Goal: Transaction & Acquisition: Purchase product/service

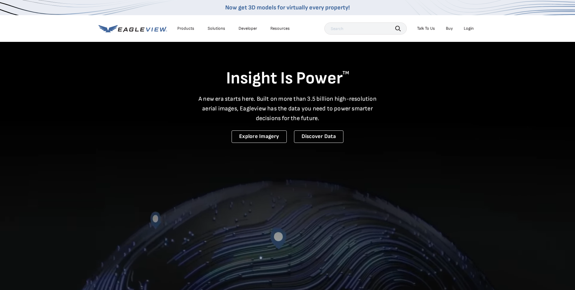
click at [470, 29] on div "Login" at bounding box center [469, 28] width 10 height 5
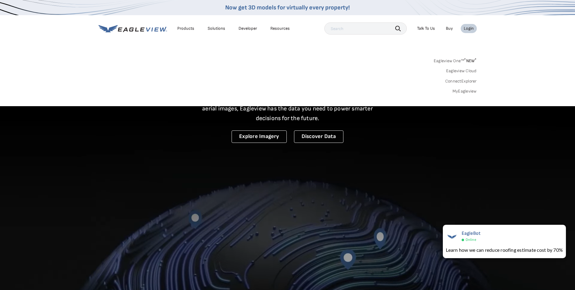
click at [469, 27] on div "Login" at bounding box center [469, 28] width 10 height 5
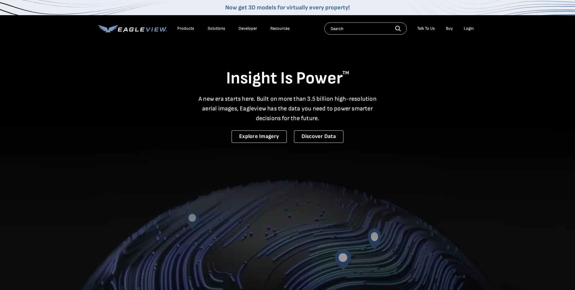
click at [469, 27] on div "Login" at bounding box center [469, 28] width 10 height 5
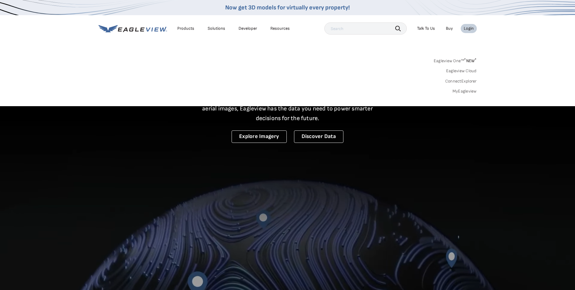
click at [468, 27] on div "Login" at bounding box center [469, 28] width 10 height 5
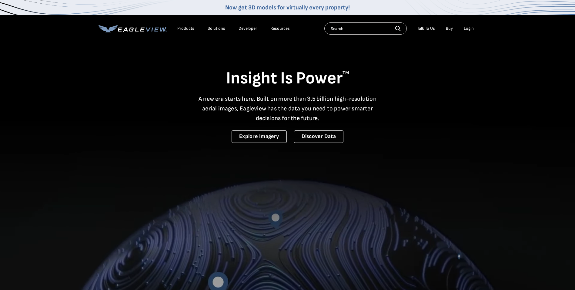
click at [466, 28] on div "Login" at bounding box center [469, 28] width 10 height 5
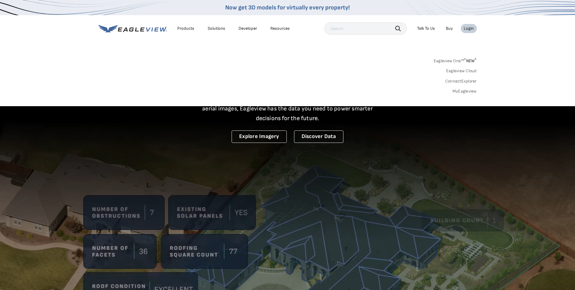
click at [466, 28] on div "Login" at bounding box center [469, 28] width 10 height 5
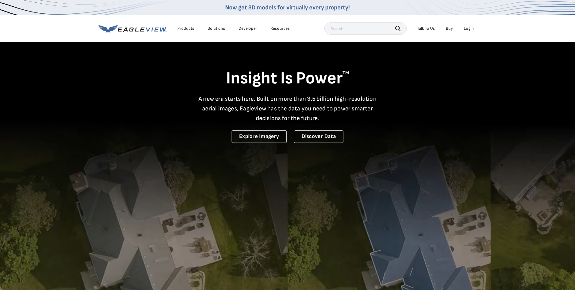
click at [466, 28] on div "Login" at bounding box center [469, 28] width 10 height 5
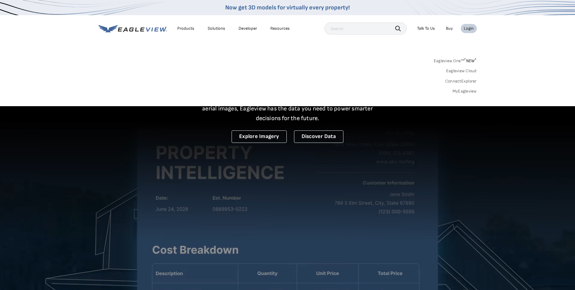
click at [462, 89] on link "MyEagleview" at bounding box center [464, 90] width 24 height 5
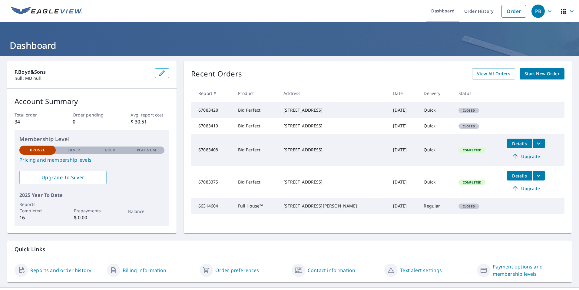
click at [526, 71] on span "Start New Order" at bounding box center [542, 74] width 35 height 8
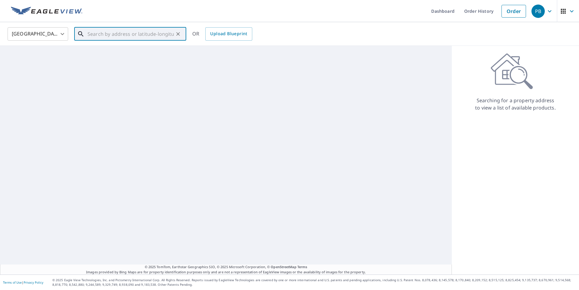
click at [115, 36] on input "text" at bounding box center [131, 33] width 86 height 17
click at [118, 52] on span "252 Tockwogh Dr" at bounding box center [133, 51] width 95 height 7
type input "[STREET_ADDRESS][PERSON_NAME]"
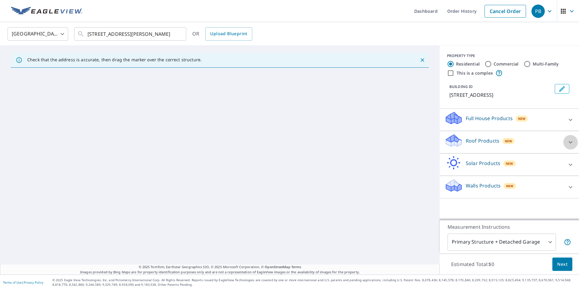
click at [564, 141] on div at bounding box center [571, 142] width 15 height 15
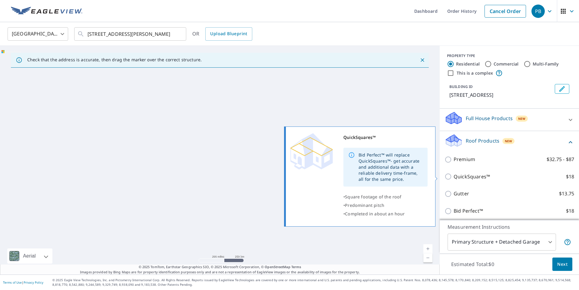
click at [464, 177] on p "QuickSquares™" at bounding box center [472, 177] width 36 height 8
click at [454, 177] on input "QuickSquares™ $18" at bounding box center [449, 176] width 9 height 7
checkbox input "true"
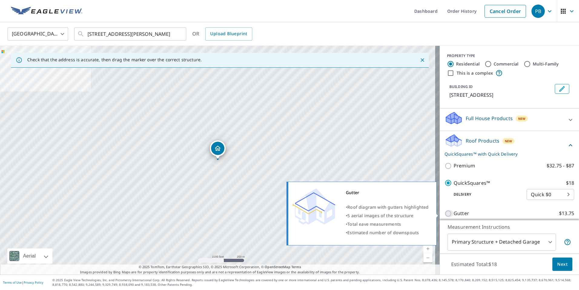
click at [445, 215] on input "Gutter $13.75" at bounding box center [449, 213] width 9 height 7
checkbox input "true"
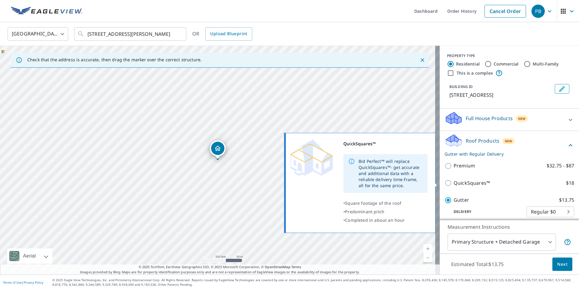
click at [445, 182] on input "QuickSquares™ $18" at bounding box center [449, 182] width 9 height 7
checkbox input "true"
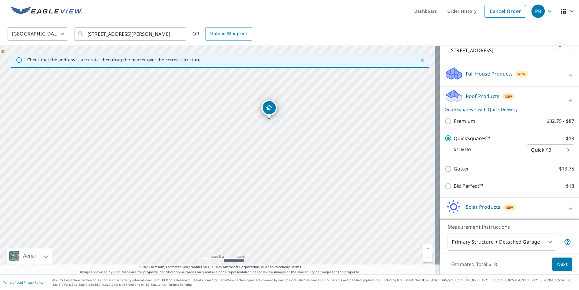
scroll to position [48, 0]
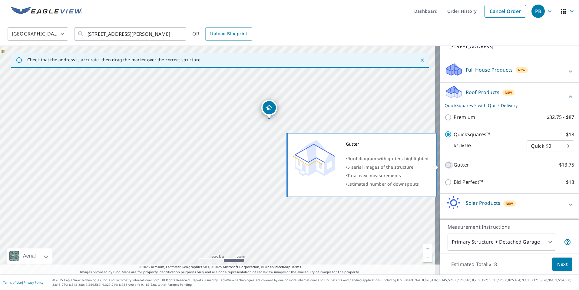
click at [446, 166] on input "Gutter $13.75" at bounding box center [449, 164] width 9 height 7
checkbox input "true"
checkbox input "false"
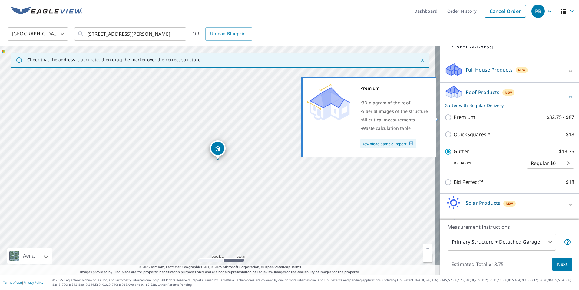
click at [457, 116] on p "Premium" at bounding box center [465, 117] width 22 height 8
click at [454, 116] on input "Premium $32.75 - $87" at bounding box center [449, 117] width 9 height 7
checkbox input "true"
checkbox input "false"
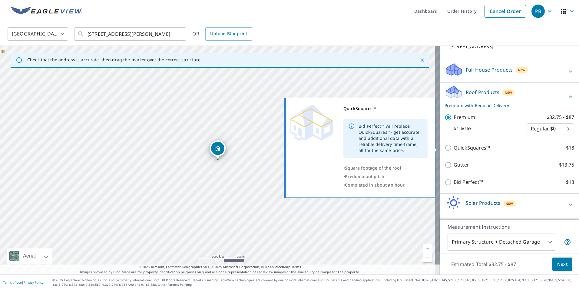
click at [446, 147] on input "QuickSquares™ $18" at bounding box center [449, 147] width 9 height 7
checkbox input "true"
checkbox input "false"
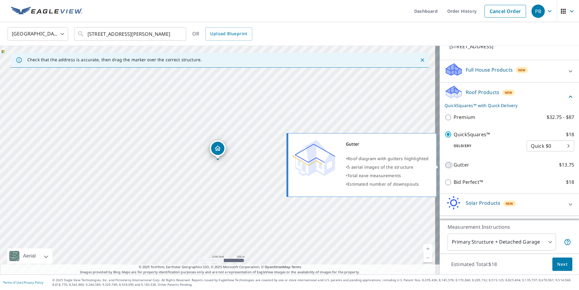
click at [447, 164] on input "Gutter $13.75" at bounding box center [449, 164] width 9 height 7
checkbox input "true"
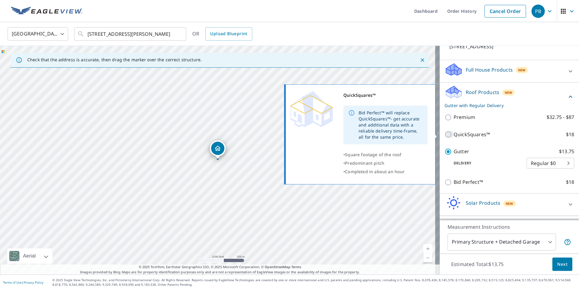
click at [445, 135] on input "QuickSquares™ $18" at bounding box center [449, 134] width 9 height 7
checkbox input "true"
checkbox input "false"
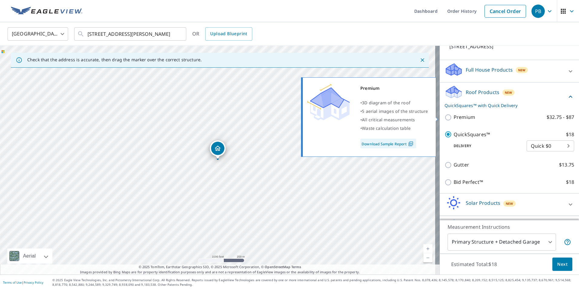
click at [460, 116] on p "Premium" at bounding box center [465, 117] width 22 height 8
click at [454, 116] on input "Premium $32.75 - $87" at bounding box center [449, 117] width 9 height 7
checkbox input "true"
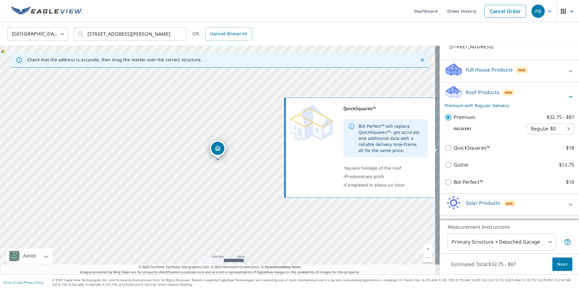
click at [448, 147] on input "QuickSquares™ $18" at bounding box center [449, 147] width 9 height 7
checkbox input "true"
checkbox input "false"
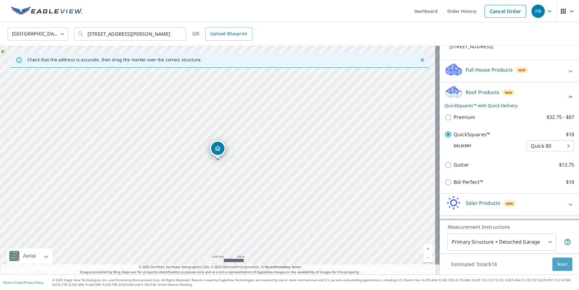
click at [561, 264] on span "Next" at bounding box center [562, 264] width 10 height 8
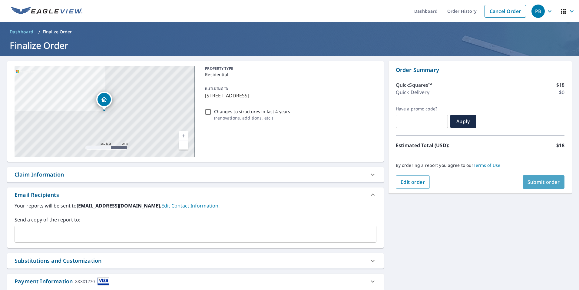
click at [540, 184] on span "Submit order" at bounding box center [544, 181] width 32 height 7
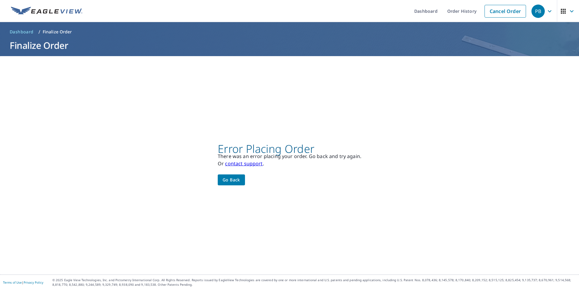
click at [233, 178] on span "Go back" at bounding box center [232, 180] width 18 height 8
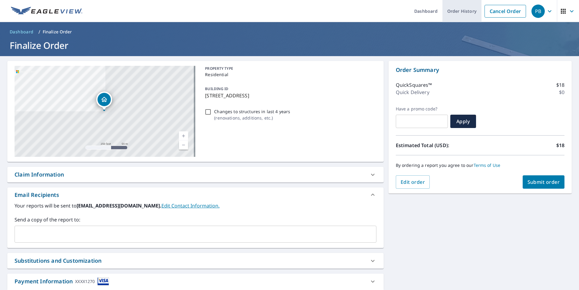
click at [458, 7] on link "Order History" at bounding box center [462, 11] width 39 height 22
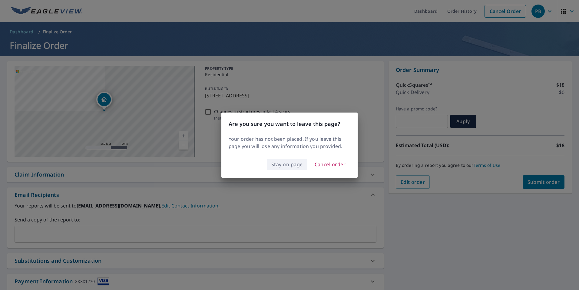
click at [282, 162] on span "Stay on page" at bounding box center [287, 164] width 32 height 8
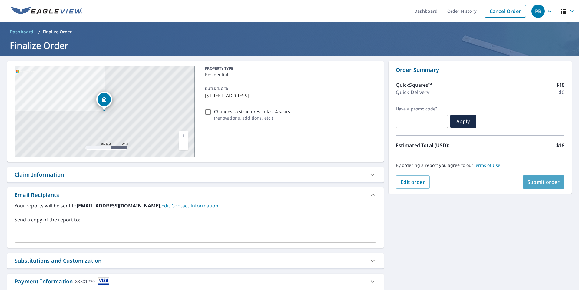
click at [535, 180] on span "Submit order" at bounding box center [544, 181] width 32 height 7
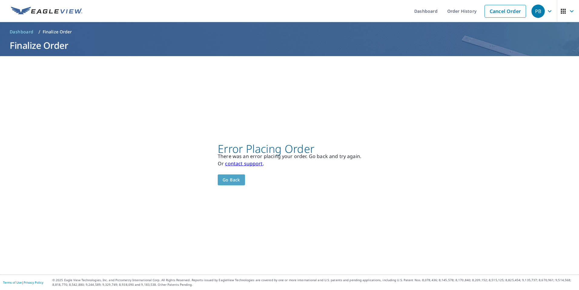
click at [231, 179] on span "Go back" at bounding box center [232, 180] width 18 height 8
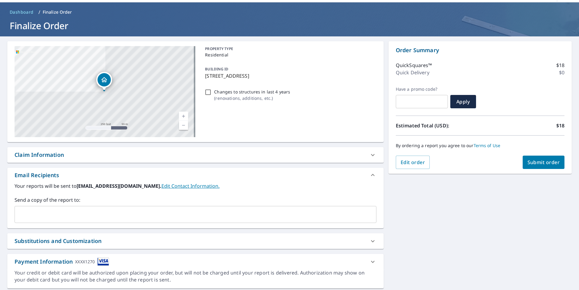
scroll to position [38, 0]
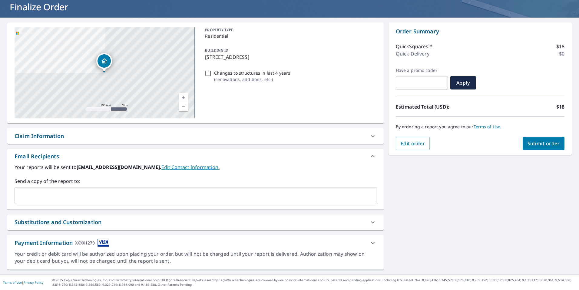
click at [371, 245] on icon at bounding box center [372, 242] width 7 height 7
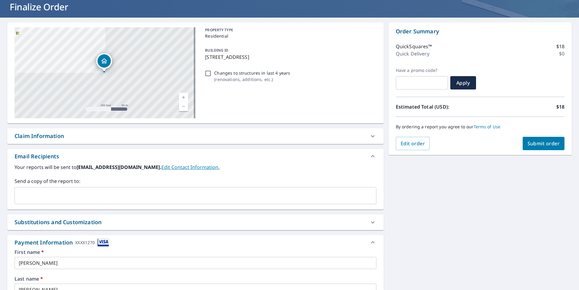
scroll to position [129, 0]
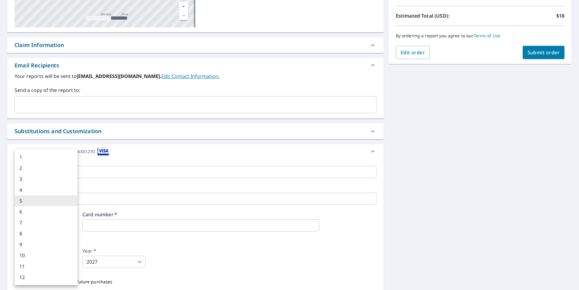
click at [60, 256] on body "PB PB Dashboard Order History Cancel Order PB Dashboard / Finalize Order Finali…" at bounding box center [289, 145] width 579 height 290
click at [58, 266] on li "11" at bounding box center [46, 266] width 63 height 11
type input "11"
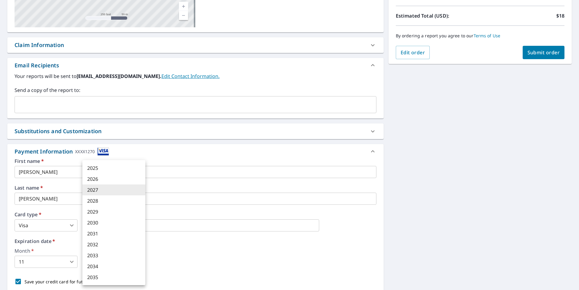
click at [95, 262] on body "PB PB Dashboard Order History Cancel Order PB Dashboard / Finalize Order Finali…" at bounding box center [289, 145] width 579 height 290
click at [98, 181] on li "2026" at bounding box center [113, 178] width 63 height 11
type input "2026"
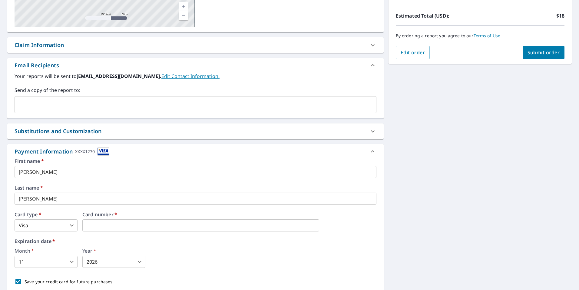
click at [456, 192] on div "252 [GEOGRAPHIC_DATA][PERSON_NAME] Aerial Road A standard road map Aerial A det…" at bounding box center [289, 122] width 579 height 390
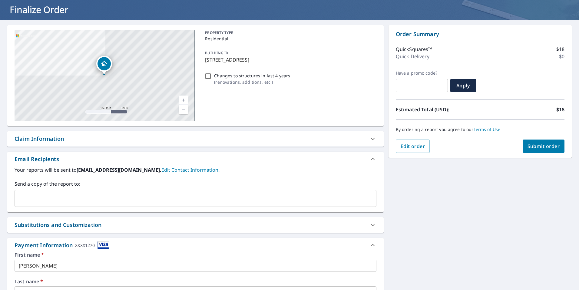
scroll to position [121, 0]
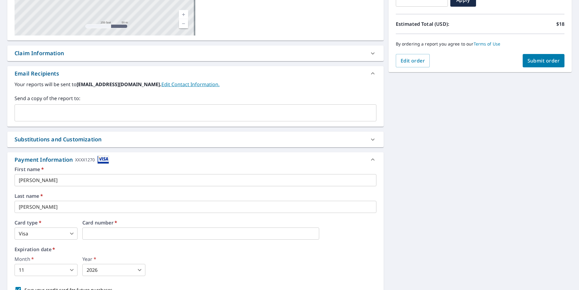
click at [74, 177] on input "[PERSON_NAME]" at bounding box center [196, 180] width 362 height 12
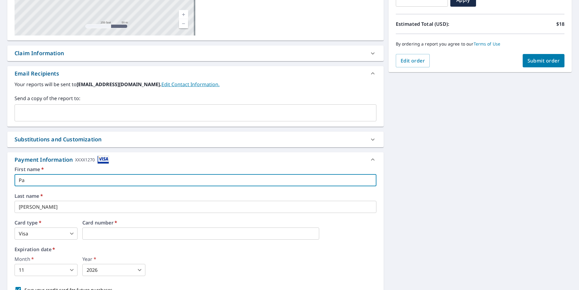
type input "P"
type input "[PERSON_NAME]"
click at [405, 195] on div "252 [GEOGRAPHIC_DATA][PERSON_NAME] Aerial Road A standard road map Aerial A det…" at bounding box center [289, 130] width 579 height 390
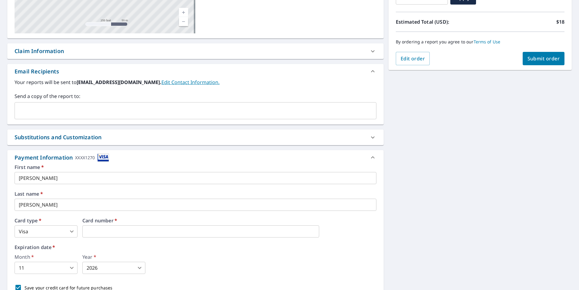
scroll to position [51, 0]
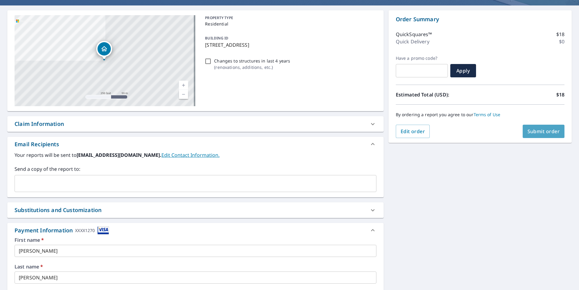
click at [547, 134] on span "Submit order" at bounding box center [544, 131] width 32 height 7
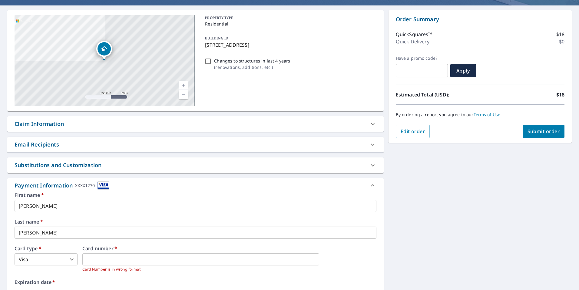
click at [181, 246] on label "Card number   *" at bounding box center [229, 248] width 294 height 5
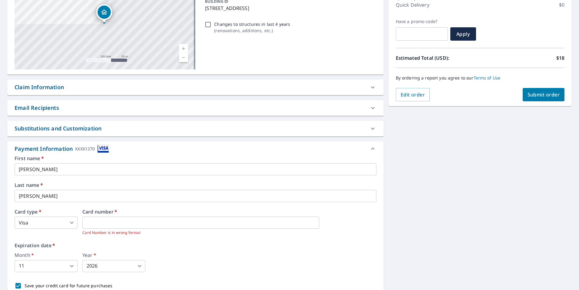
scroll to position [134, 0]
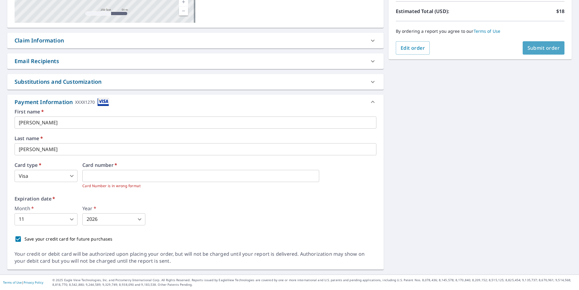
click at [534, 47] on span "Submit order" at bounding box center [544, 48] width 32 height 7
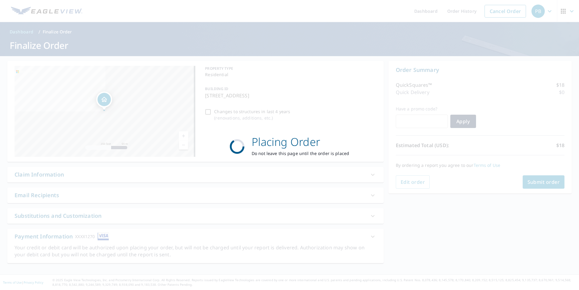
scroll to position [0, 0]
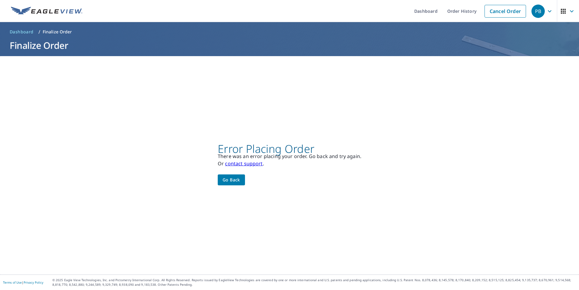
click at [226, 180] on span "Go back" at bounding box center [232, 180] width 18 height 8
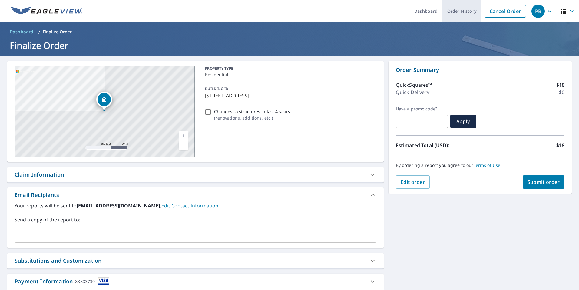
click at [454, 8] on link "Order History" at bounding box center [462, 11] width 39 height 22
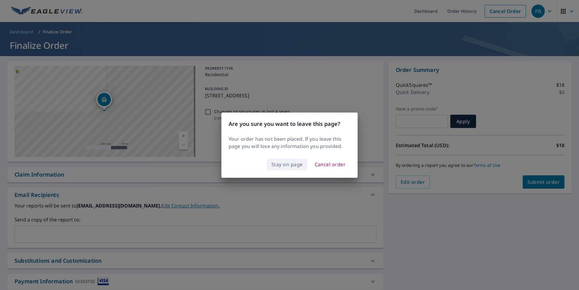
click at [298, 165] on span "Stay on page" at bounding box center [287, 164] width 32 height 8
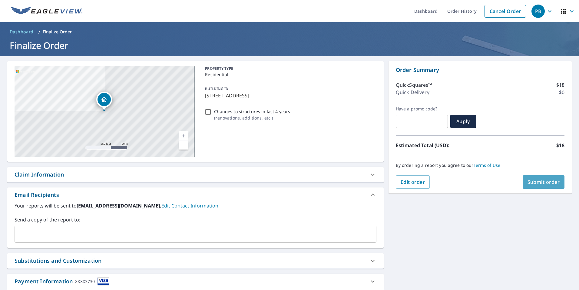
click at [537, 184] on span "Submit order" at bounding box center [544, 181] width 32 height 7
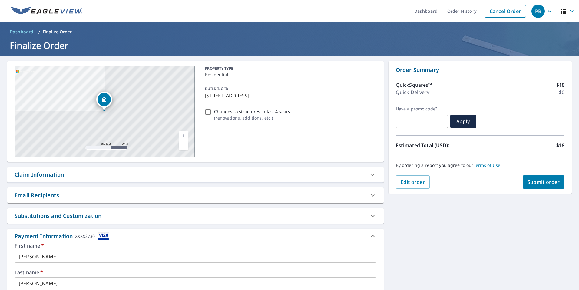
click at [537, 183] on span "Submit order" at bounding box center [544, 181] width 32 height 7
click at [443, 11] on link "Order History" at bounding box center [462, 11] width 39 height 22
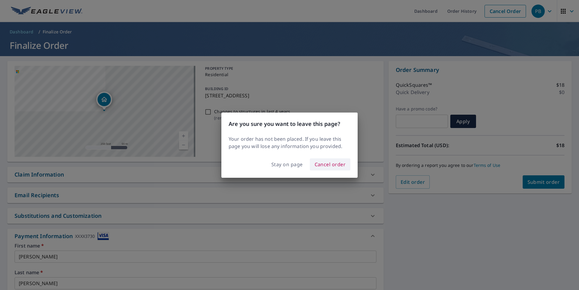
click at [331, 163] on span "Cancel order" at bounding box center [330, 164] width 31 height 8
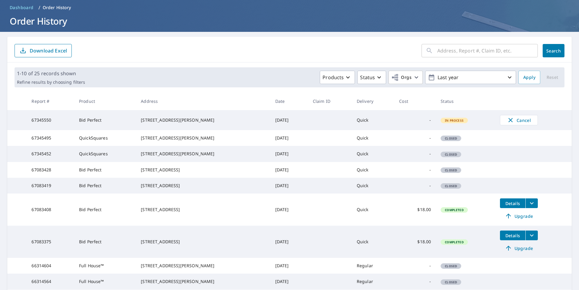
scroll to position [61, 0]
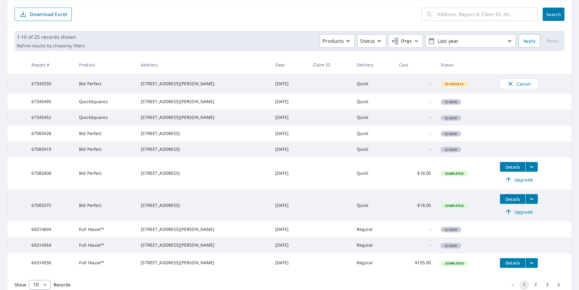
click at [528, 170] on icon "filesDropdownBtn-67083408" at bounding box center [531, 166] width 7 height 7
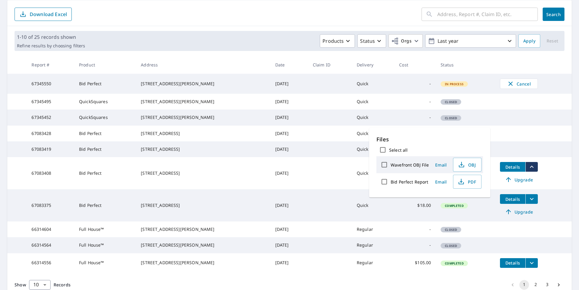
click at [571, 176] on main "​ Search Download Excel 1-10 of 25 records shown Refine results by choosing fil…" at bounding box center [289, 148] width 579 height 306
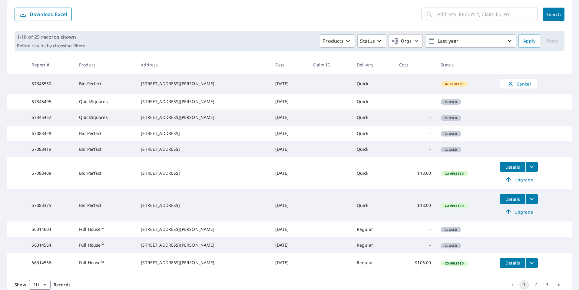
scroll to position [0, 0]
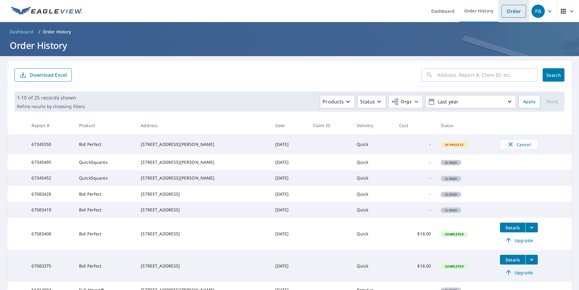
click at [512, 14] on link "Order" at bounding box center [514, 11] width 25 height 13
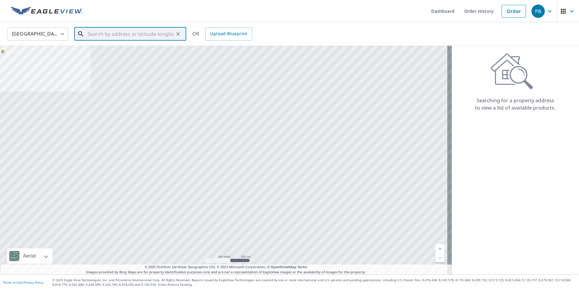
click at [100, 35] on input "text" at bounding box center [131, 33] width 86 height 17
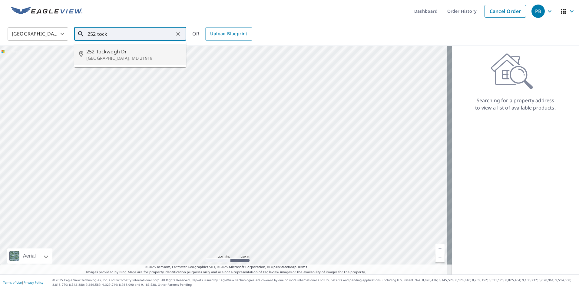
click at [103, 52] on span "252 Tockwogh Dr" at bounding box center [133, 51] width 95 height 7
type input "[STREET_ADDRESS][PERSON_NAME]"
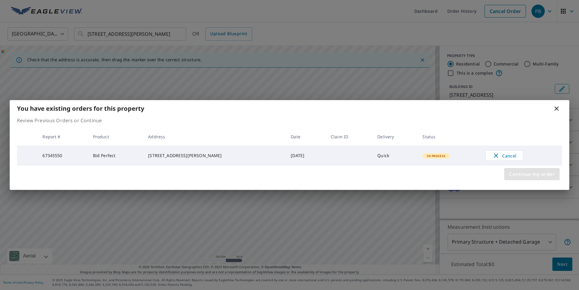
click at [537, 174] on span "Continue my order" at bounding box center [532, 174] width 46 height 8
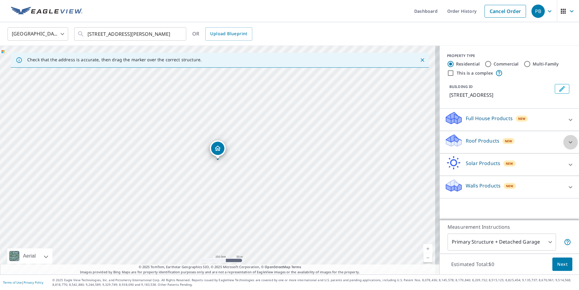
click at [567, 144] on icon at bounding box center [570, 141] width 7 height 7
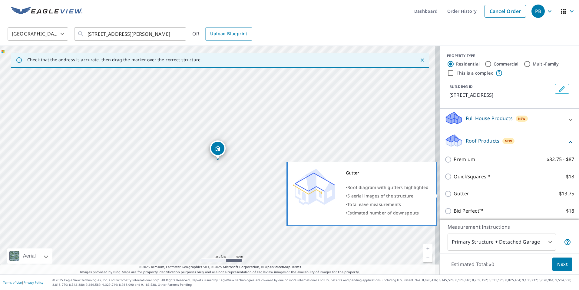
click at [471, 196] on label "Gutter $13.75" at bounding box center [514, 194] width 121 height 8
click at [454, 196] on input "Gutter $13.75" at bounding box center [449, 193] width 9 height 7
checkbox input "true"
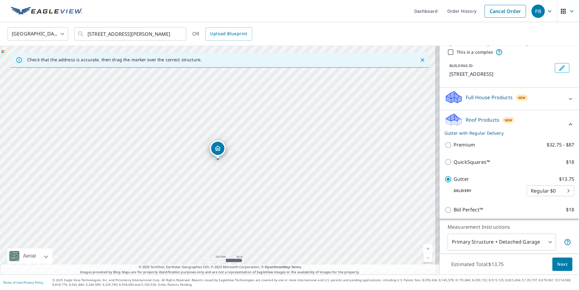
scroll to position [61, 0]
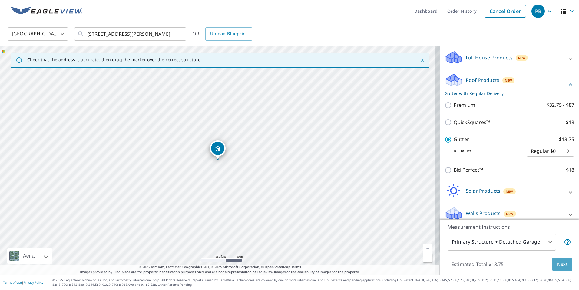
click at [561, 263] on span "Next" at bounding box center [562, 264] width 10 height 8
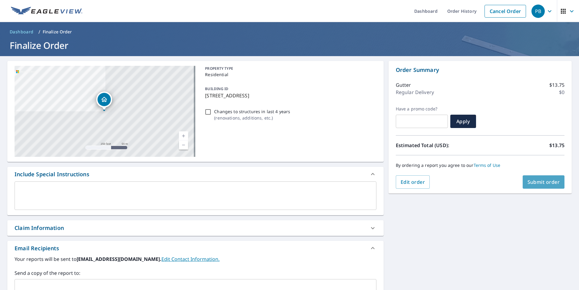
click at [536, 179] on span "Submit order" at bounding box center [544, 181] width 32 height 7
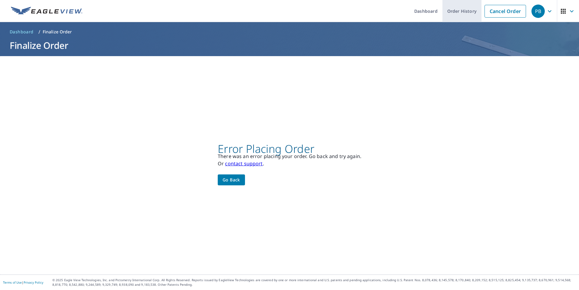
click at [463, 10] on link "Order History" at bounding box center [462, 11] width 39 height 22
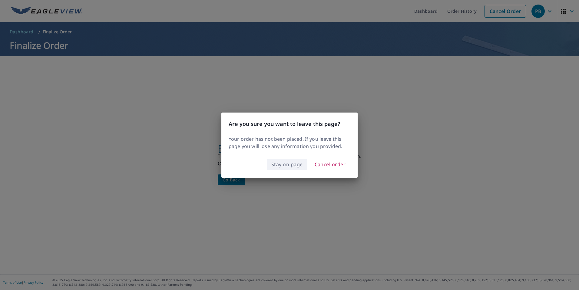
click at [281, 164] on span "Stay on page" at bounding box center [287, 164] width 32 height 8
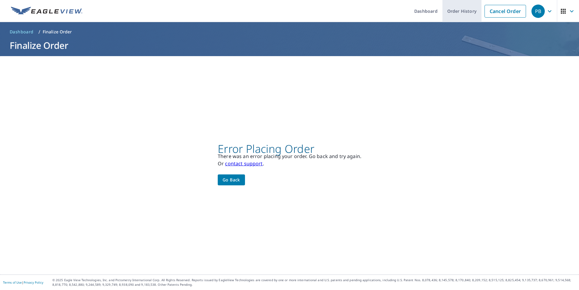
click at [457, 12] on link "Order History" at bounding box center [462, 11] width 39 height 22
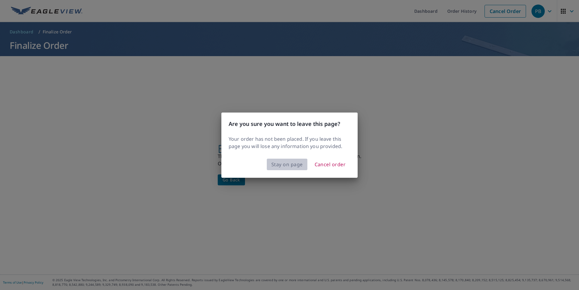
click at [295, 165] on span "Stay on page" at bounding box center [287, 164] width 32 height 8
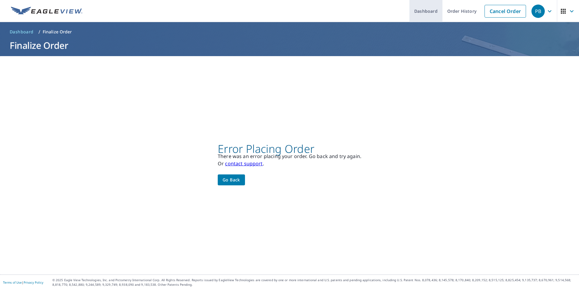
click at [423, 11] on link "Dashboard" at bounding box center [426, 11] width 33 height 22
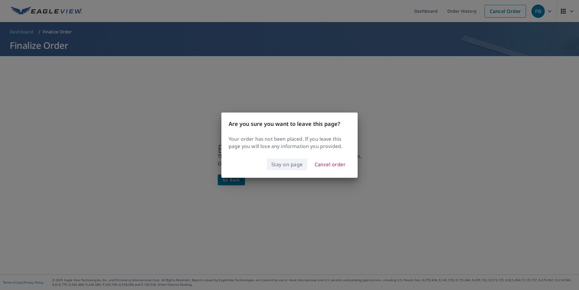
click at [292, 161] on span "Stay on page" at bounding box center [287, 164] width 32 height 8
